Goal: Task Accomplishment & Management: Manage account settings

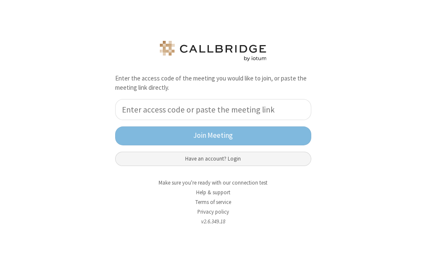
click at [210, 155] on button "Have an account? Login" at bounding box center [213, 159] width 196 height 14
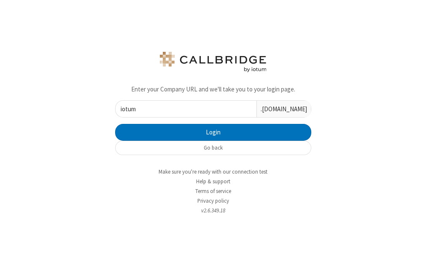
type input "iotum"
click at [115, 124] on button "Login" at bounding box center [213, 132] width 196 height 17
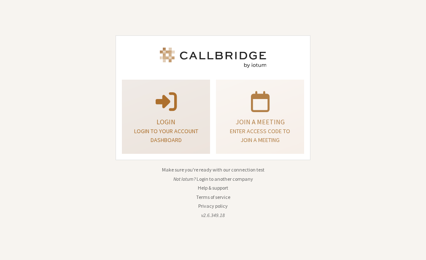
click at [171, 106] on span at bounding box center [166, 101] width 21 height 24
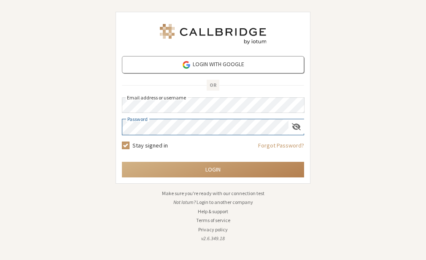
click at [122, 162] on button "Login" at bounding box center [213, 170] width 182 height 16
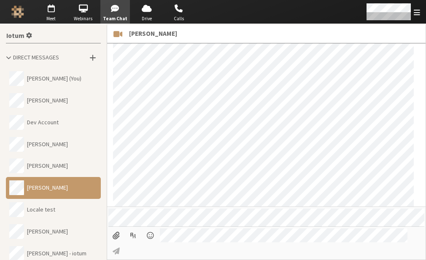
scroll to position [271, 0]
click at [48, 10] on span "button" at bounding box center [51, 9] width 30 height 14
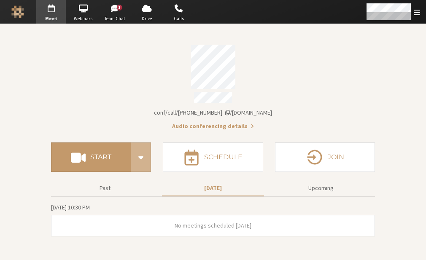
click at [287, 73] on div "Account details" at bounding box center [213, 67] width 324 height 44
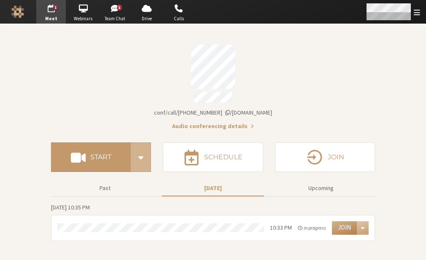
click at [416, 21] on div "Open menu" at bounding box center [393, 12] width 67 height 24
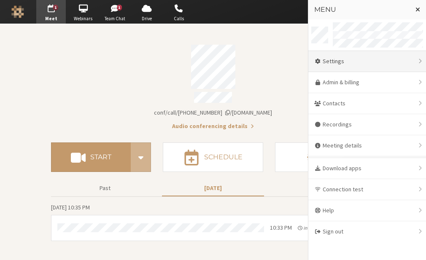
click at [336, 65] on div "Settings" at bounding box center [368, 61] width 118 height 21
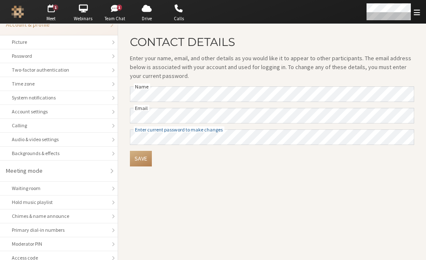
scroll to position [9, 0]
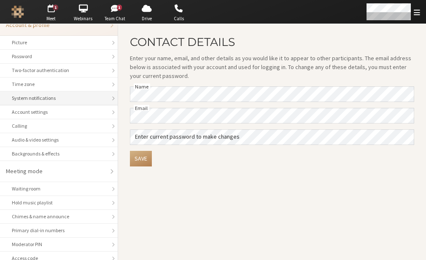
click at [67, 97] on div "System notifications" at bounding box center [59, 99] width 94 height 8
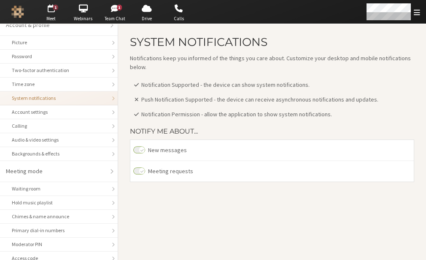
click at [161, 97] on span "Push Notification Supported - the device can receive asynchronous notifications…" at bounding box center [259, 100] width 237 height 8
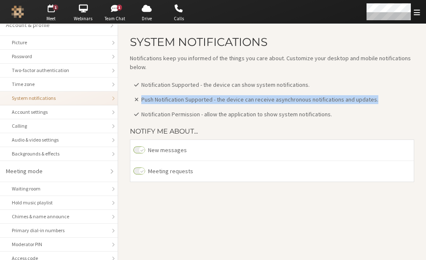
click at [161, 97] on span "Push Notification Supported - the device can receive asynchronous notifications…" at bounding box center [259, 100] width 237 height 8
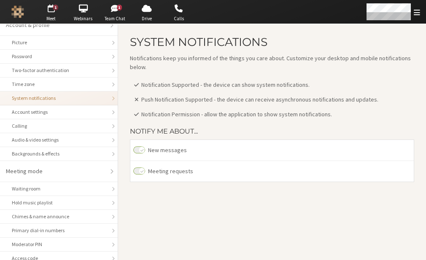
drag, startPoint x: 1, startPoint y: 1, endPoint x: 217, endPoint y: 140, distance: 257.4
click at [217, 140] on ul "New messages Meeting requests" at bounding box center [272, 161] width 284 height 43
click at [340, 99] on span "Push Notification Supported - the device can receive asynchronous notifications…" at bounding box center [259, 100] width 237 height 8
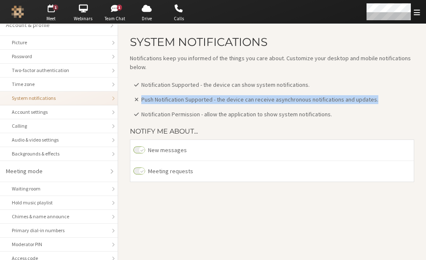
click at [340, 99] on span "Push Notification Supported - the device can receive asynchronous notifications…" at bounding box center [259, 100] width 237 height 8
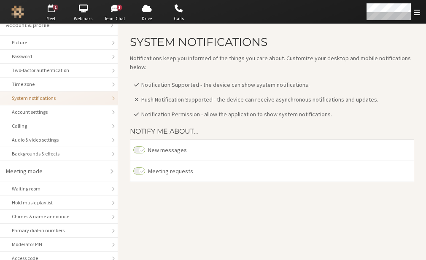
click at [340, 99] on span "Push Notification Supported - the device can receive asynchronous notifications…" at bounding box center [259, 100] width 237 height 8
click at [59, 14] on span "button" at bounding box center [51, 9] width 30 height 14
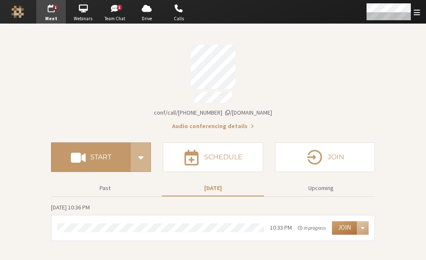
click at [337, 225] on button "Join" at bounding box center [344, 229] width 25 height 14
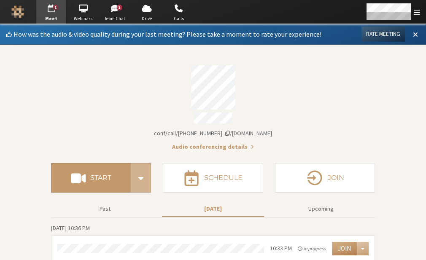
click at [413, 33] on span at bounding box center [415, 34] width 5 height 8
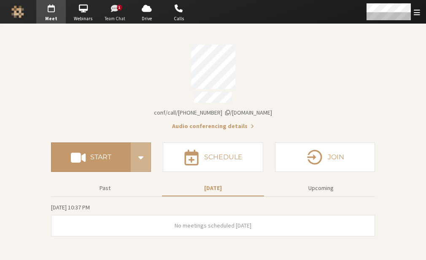
click at [113, 13] on span "button" at bounding box center [115, 9] width 30 height 14
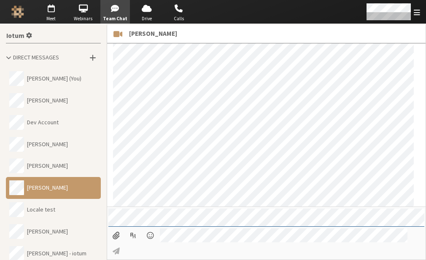
scroll to position [314, 0]
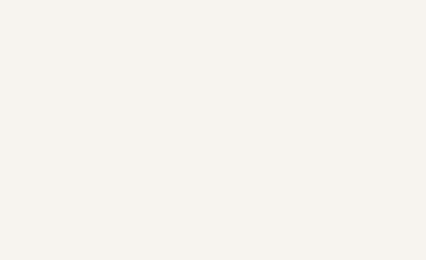
click at [262, 244] on body at bounding box center [213, 130] width 426 height 260
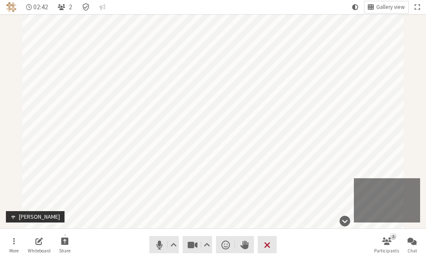
click at [273, 248] on button "Leave" at bounding box center [267, 244] width 19 height 17
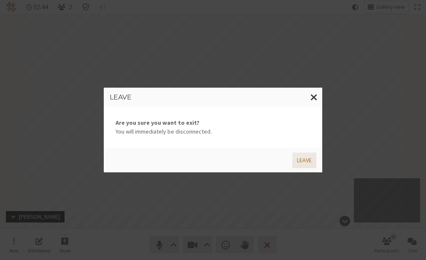
click at [302, 162] on button "Leave" at bounding box center [304, 161] width 24 height 16
